Goal: Find specific page/section

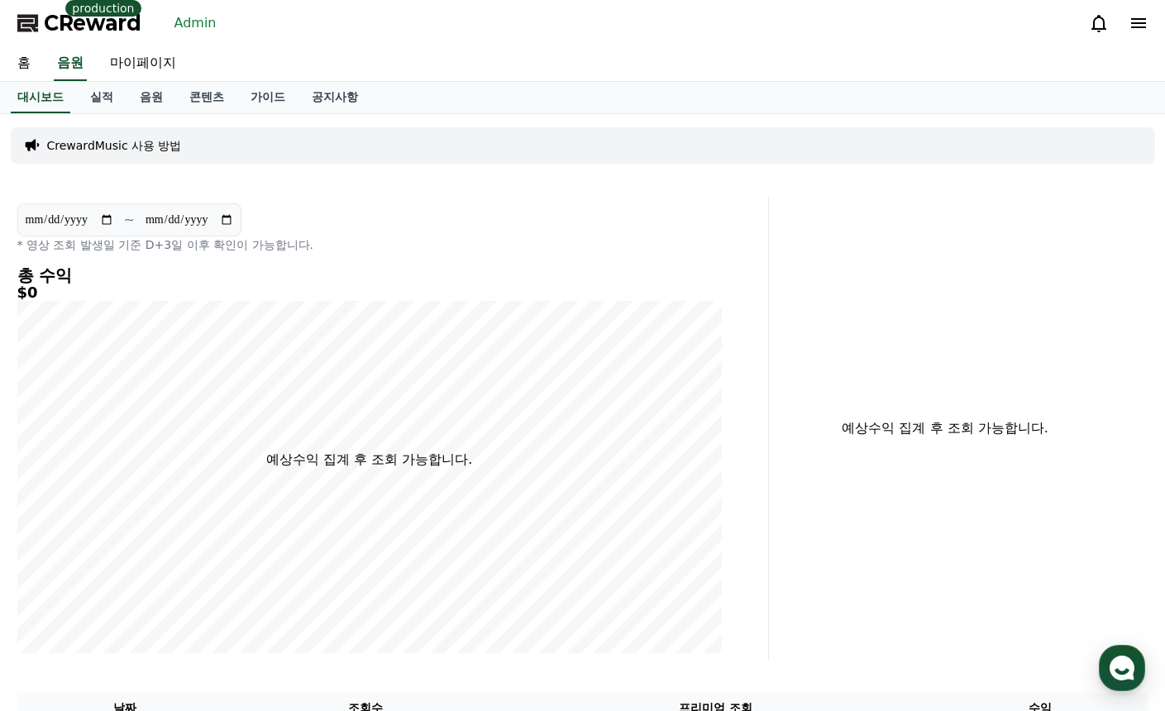
click at [184, 25] on link "Admin" at bounding box center [195, 23] width 55 height 26
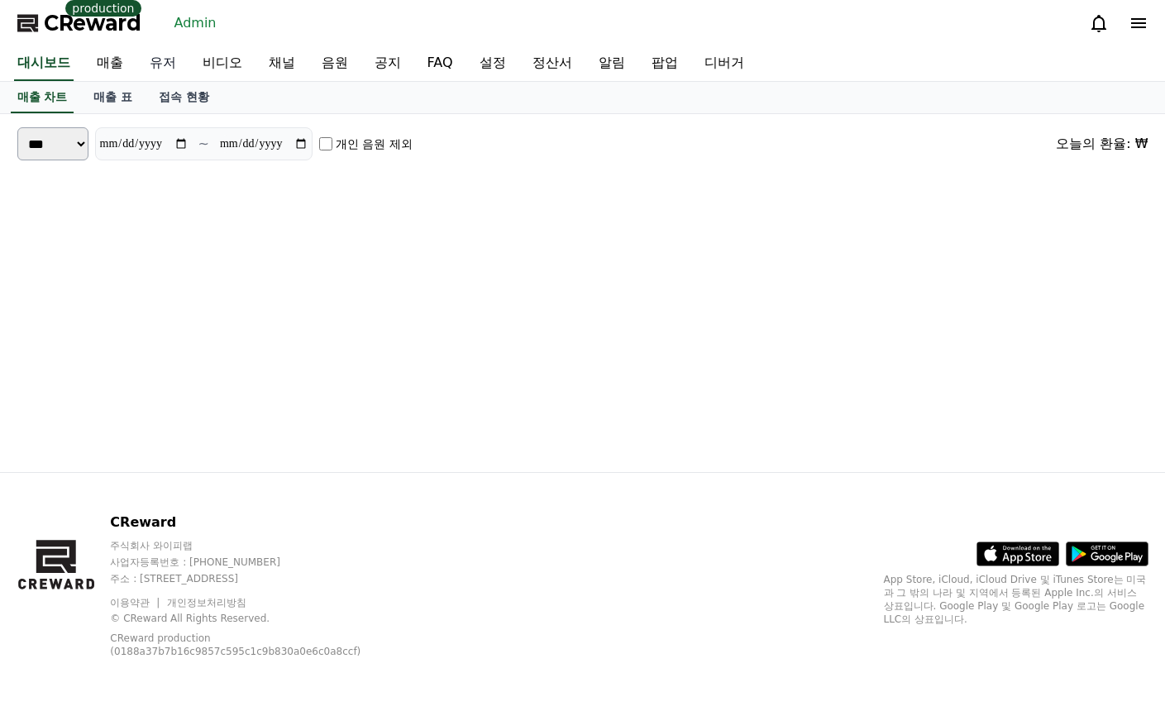
click at [150, 60] on link "유저" at bounding box center [162, 63] width 53 height 35
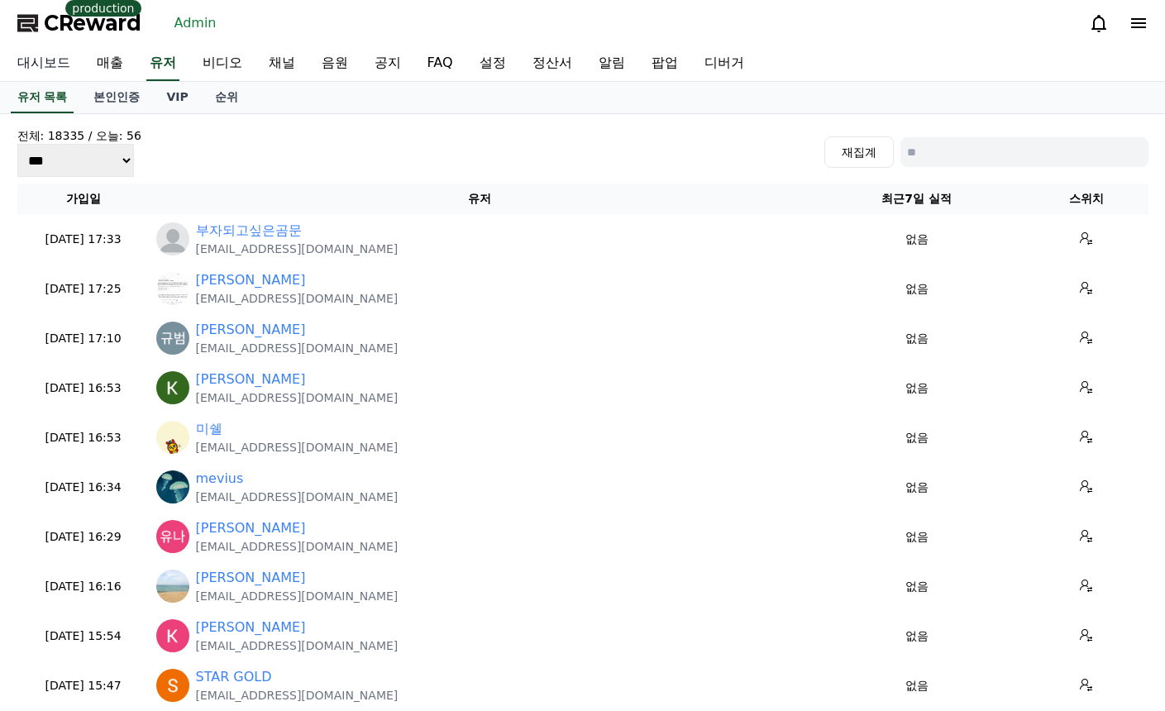
click at [54, 60] on link "대시보드" at bounding box center [43, 63] width 79 height 35
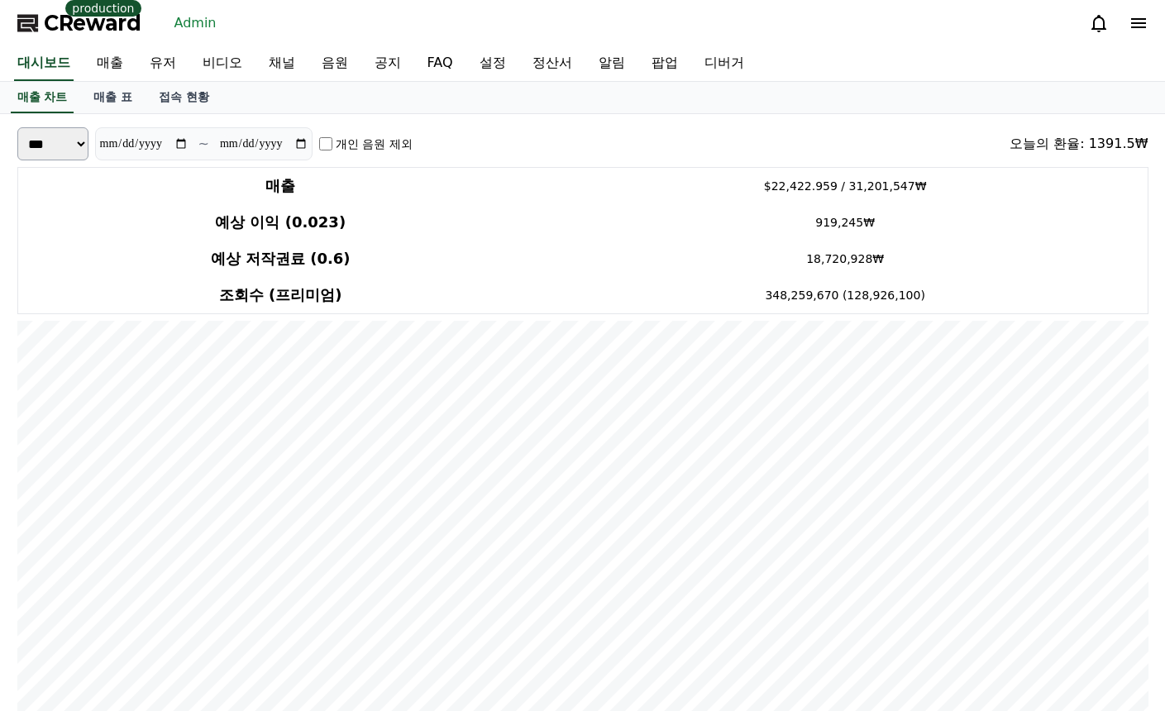
click at [198, 27] on link "Admin" at bounding box center [195, 23] width 55 height 26
drag, startPoint x: 150, startPoint y: 60, endPoint x: 255, endPoint y: 74, distance: 106.7
click at [150, 60] on link "유저" at bounding box center [162, 63] width 53 height 35
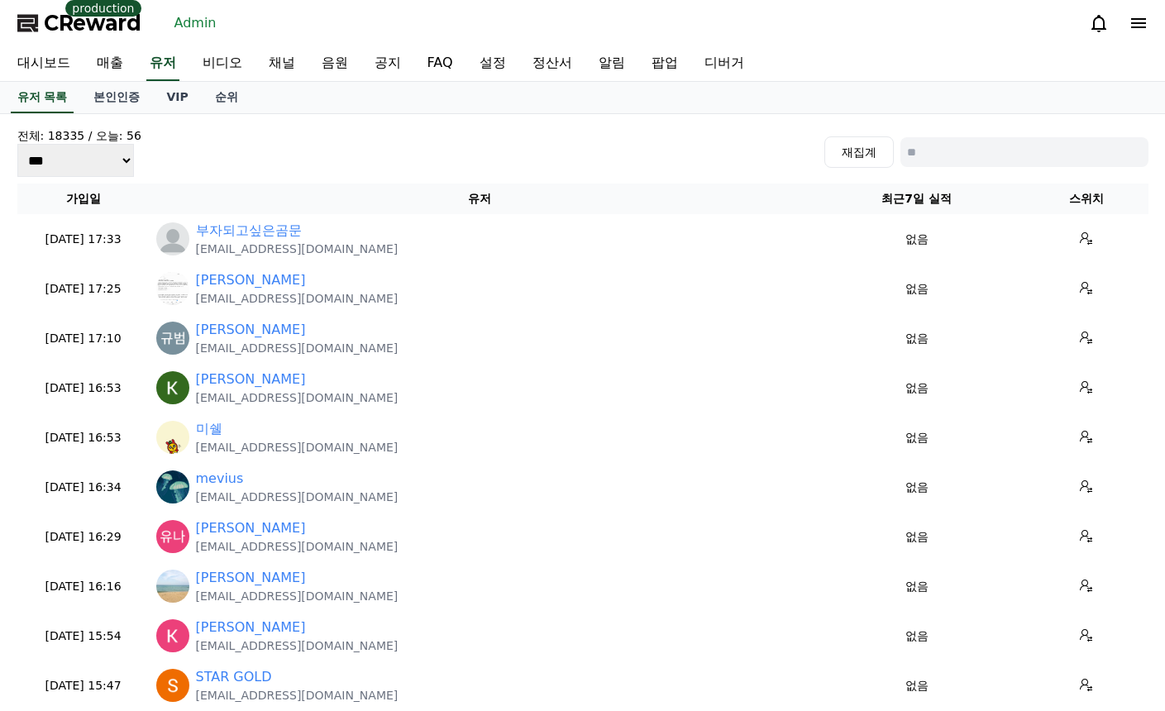
click at [984, 158] on input at bounding box center [1024, 152] width 248 height 30
paste input "**********"
type input "**********"
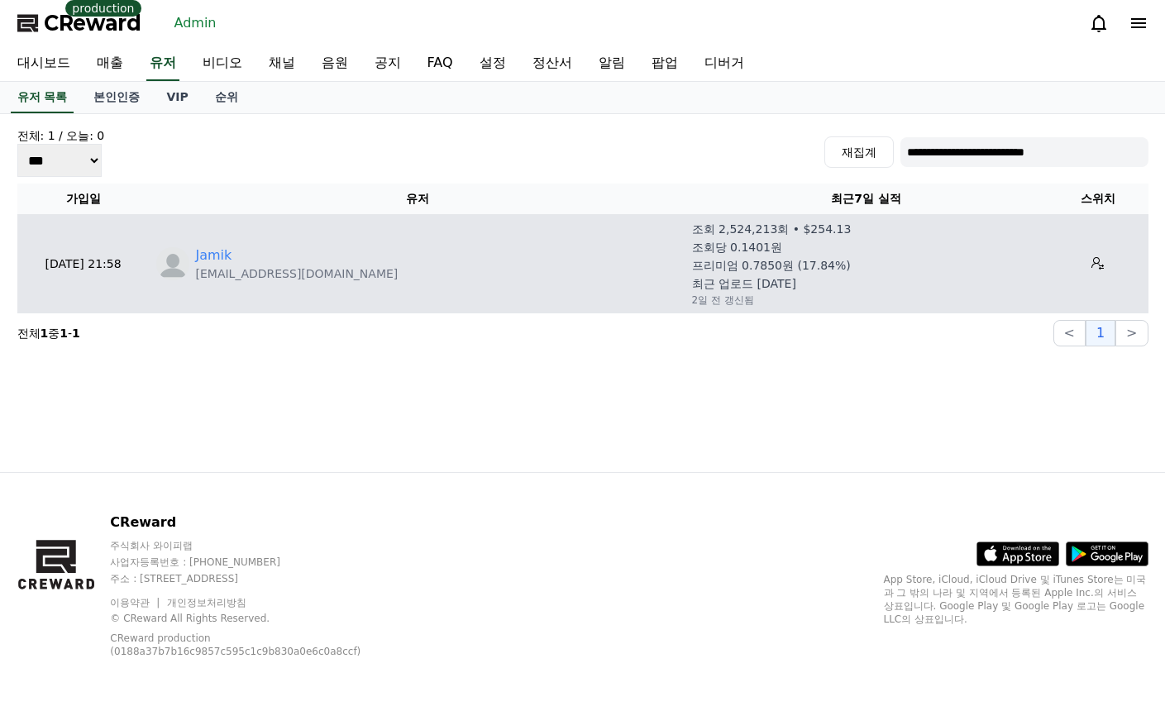
drag, startPoint x: 1092, startPoint y: 264, endPoint x: 963, endPoint y: 260, distance: 129.0
click at [1092, 264] on icon at bounding box center [1097, 263] width 12 height 12
